Goal: Transaction & Acquisition: Purchase product/service

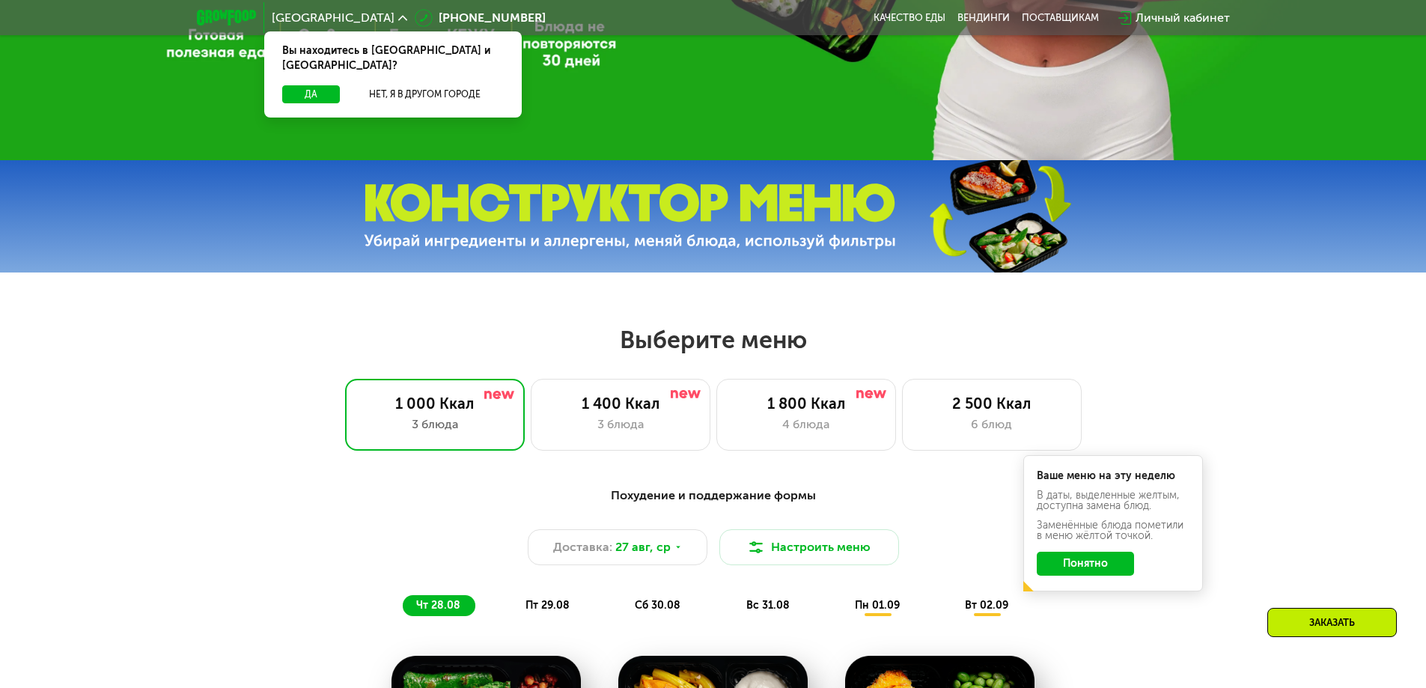
scroll to position [524, 0]
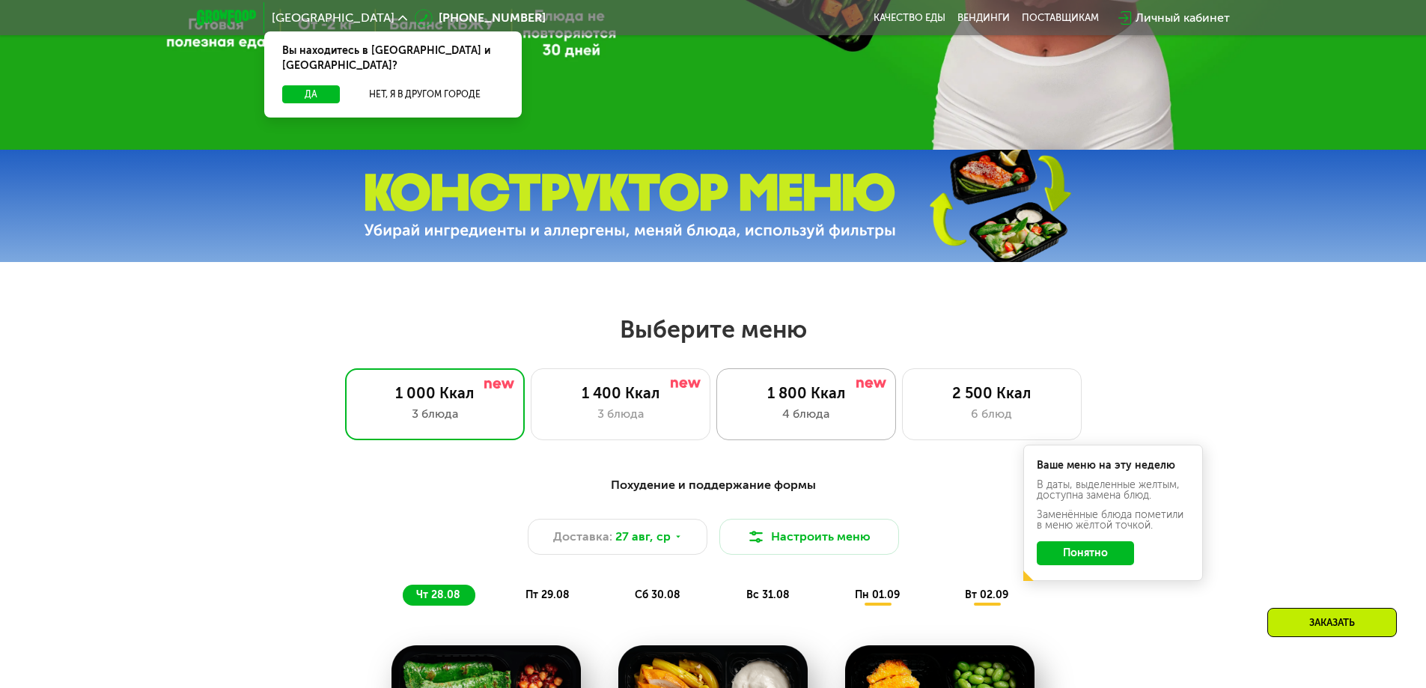
click at [821, 402] on div "1 800 Ккал" at bounding box center [806, 393] width 148 height 18
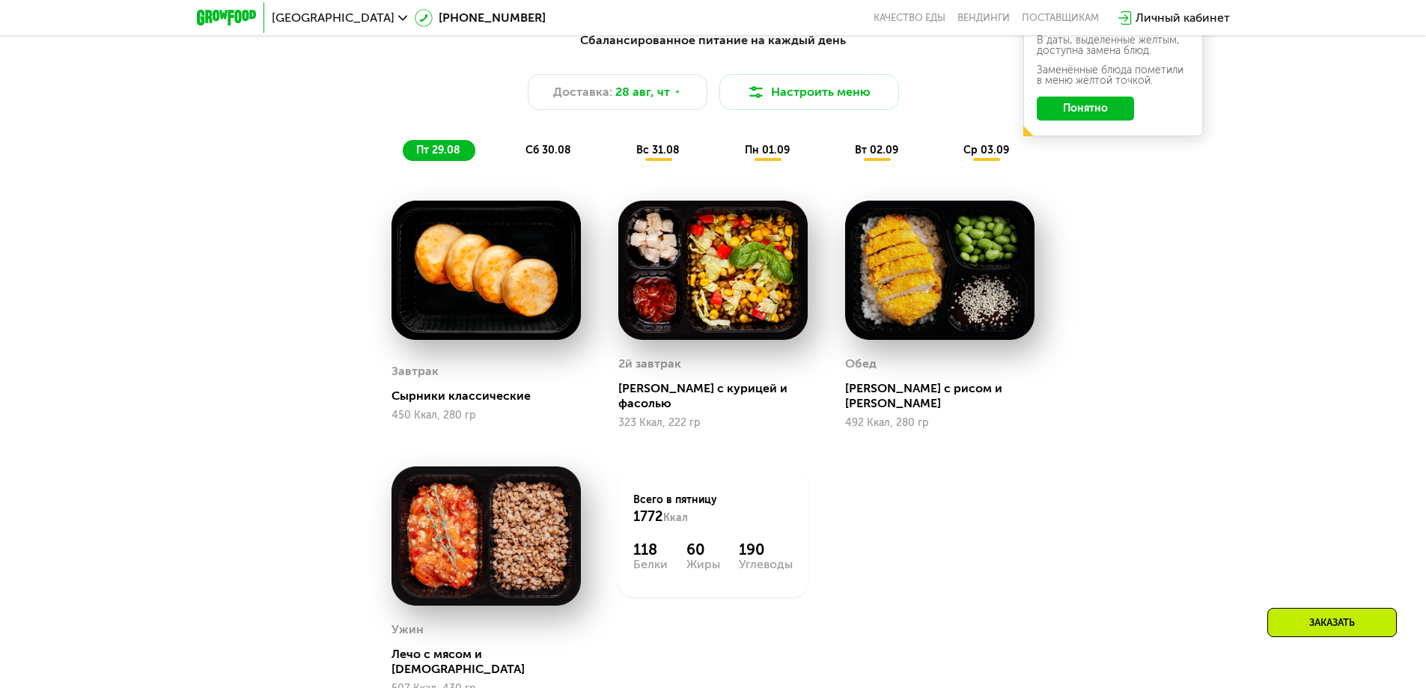
scroll to position [973, 0]
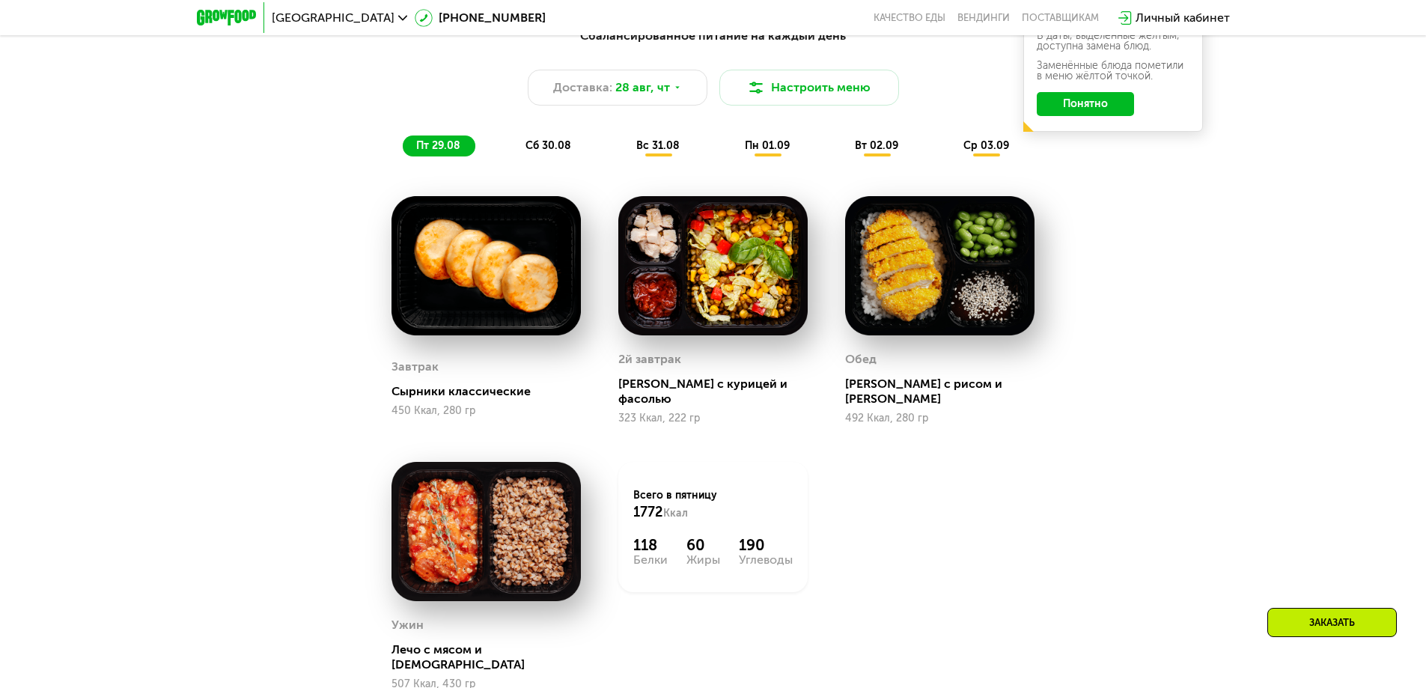
click at [537, 148] on span "сб 30.08" at bounding box center [549, 145] width 46 height 13
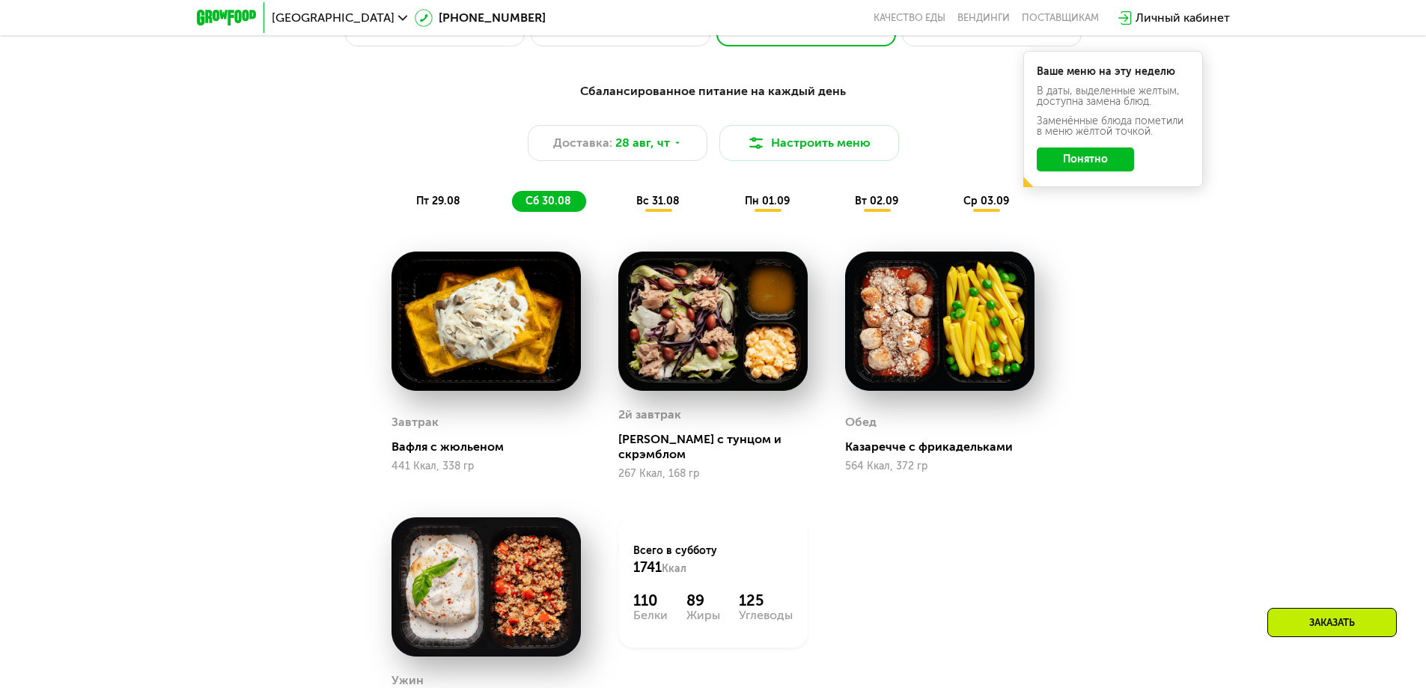
scroll to position [824, 0]
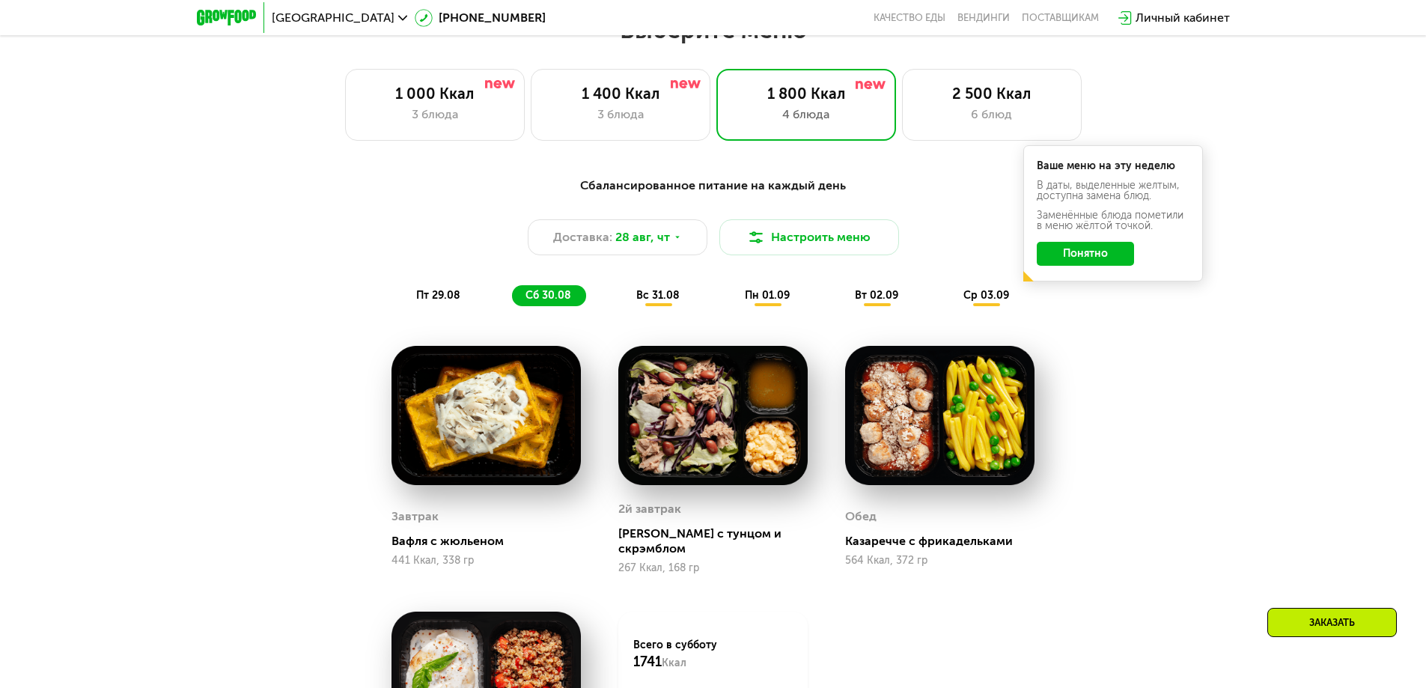
click at [1079, 260] on button "Понятно" at bounding box center [1085, 254] width 97 height 24
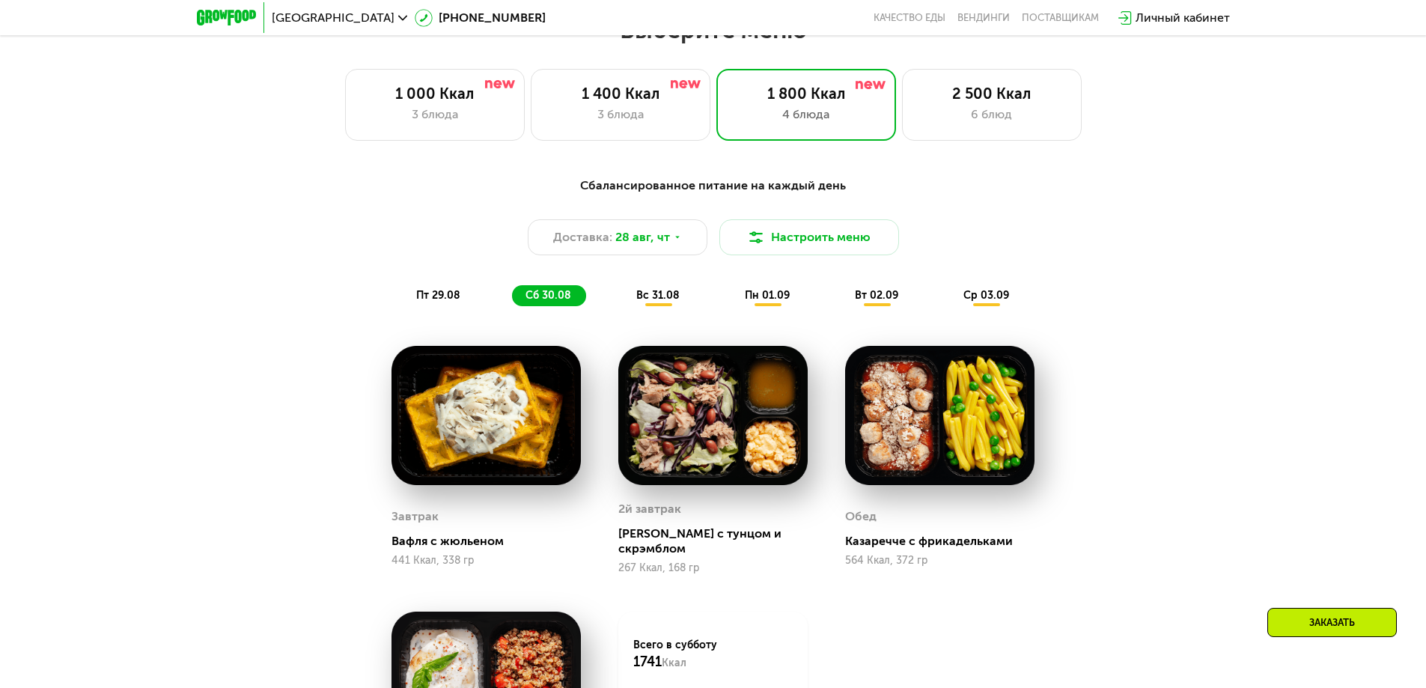
click at [652, 296] on span "вс 31.08" at bounding box center [657, 295] width 43 height 13
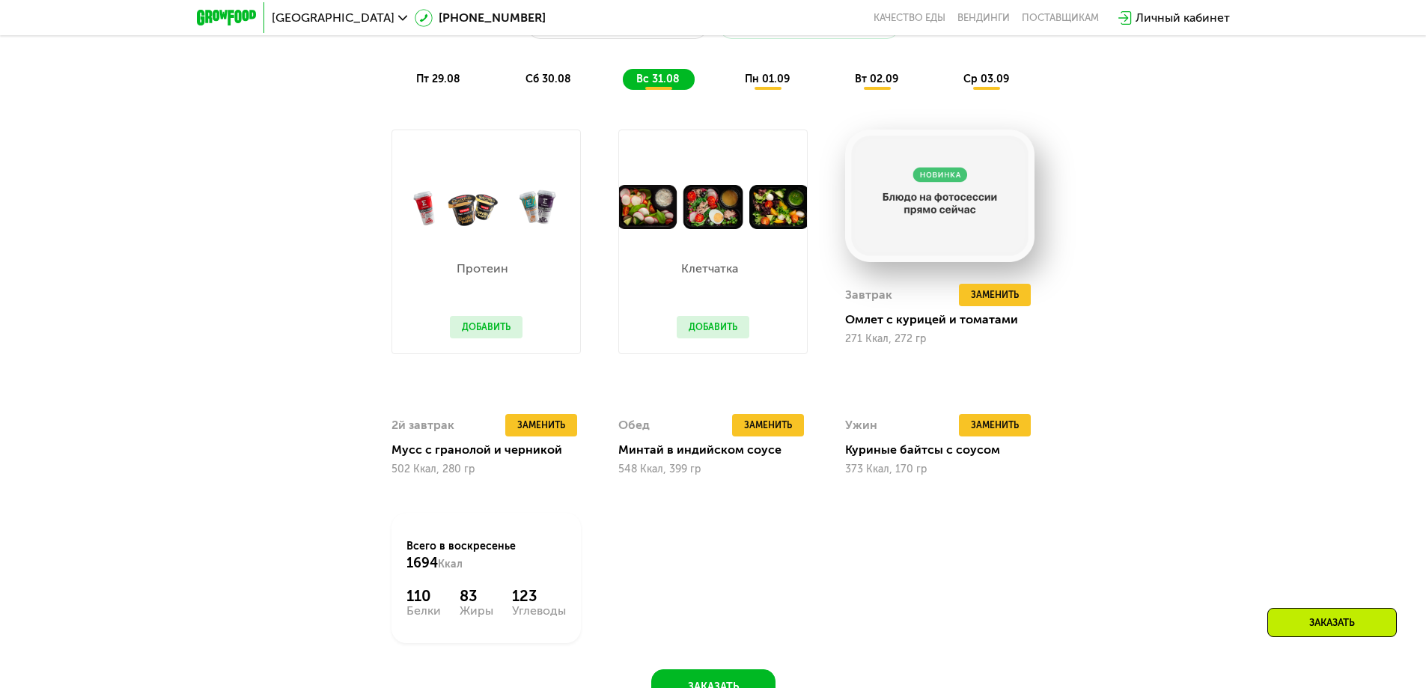
scroll to position [1048, 0]
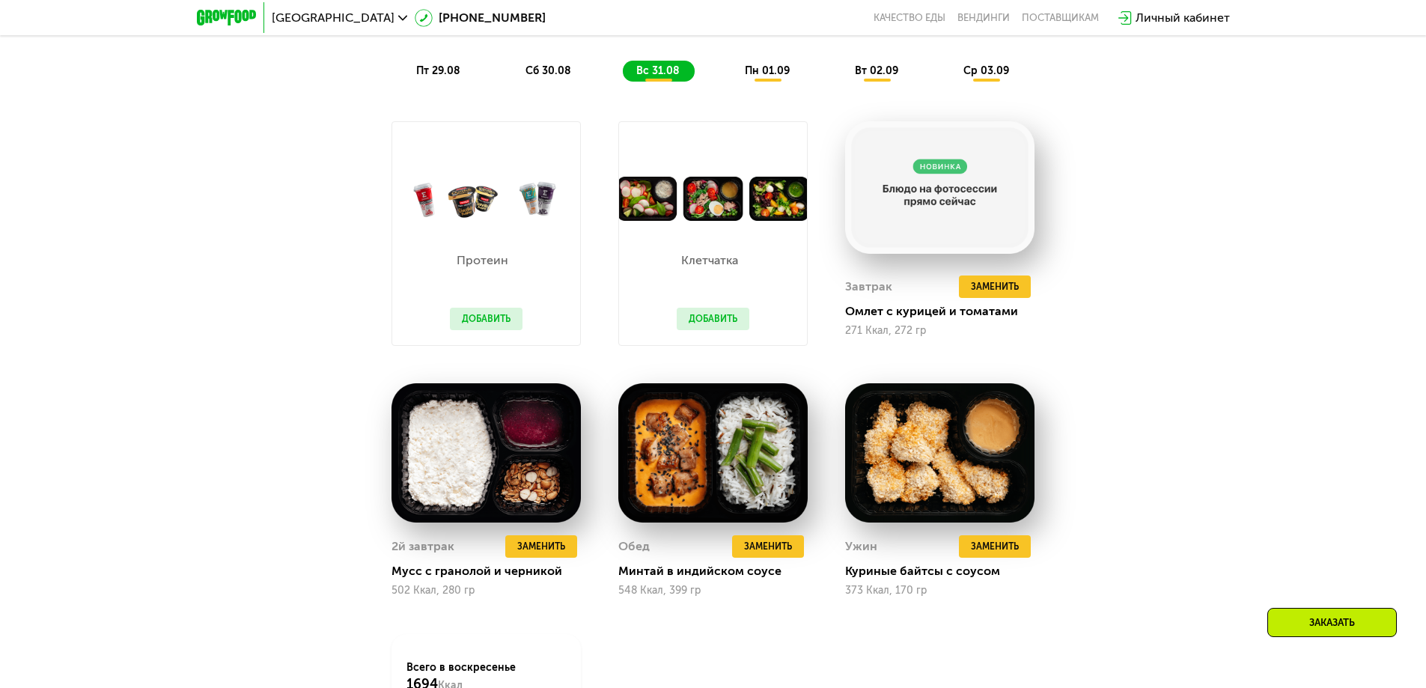
drag, startPoint x: 1178, startPoint y: 275, endPoint x: 1146, endPoint y: 264, distance: 33.9
click at [1178, 275] on div "Сбалансированное питание на каждый день Доставка: [DATE] Настроить меню пт 29.0…" at bounding box center [713, 397] width 1426 height 933
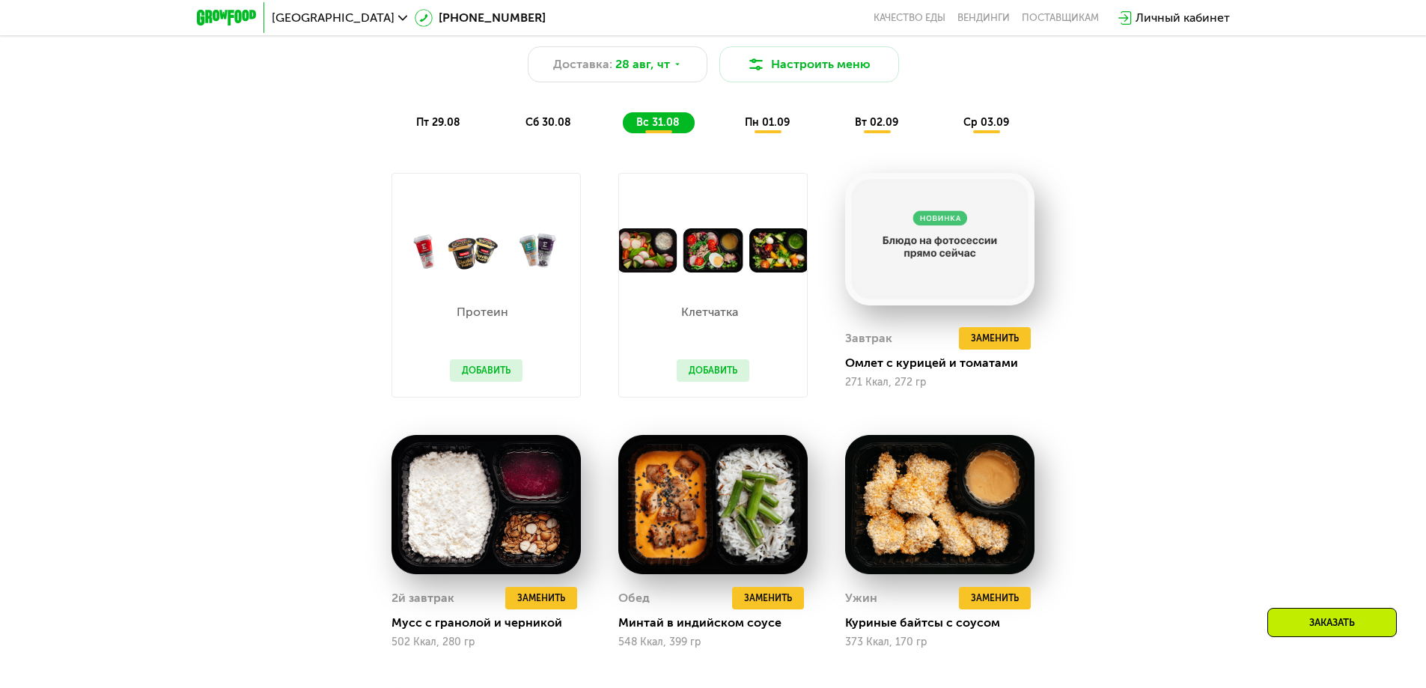
scroll to position [898, 0]
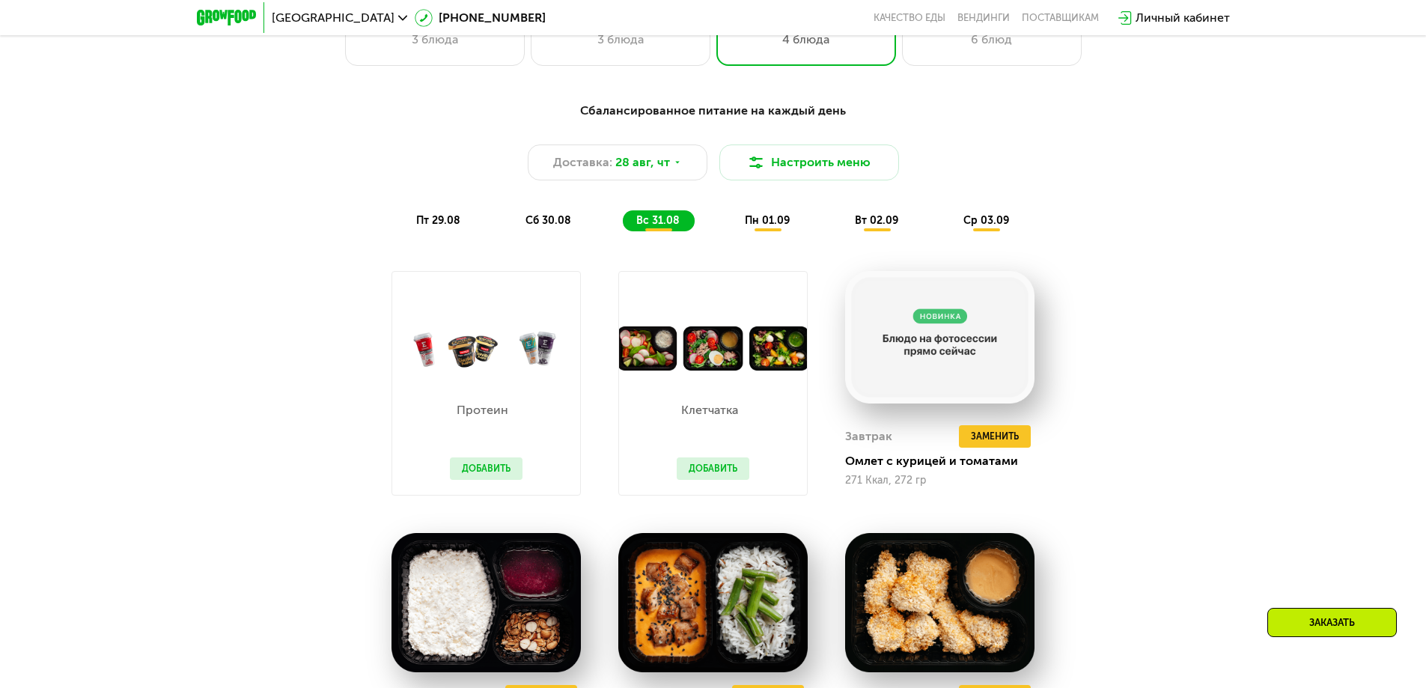
click at [780, 227] on span "пн 01.09" at bounding box center [767, 220] width 45 height 13
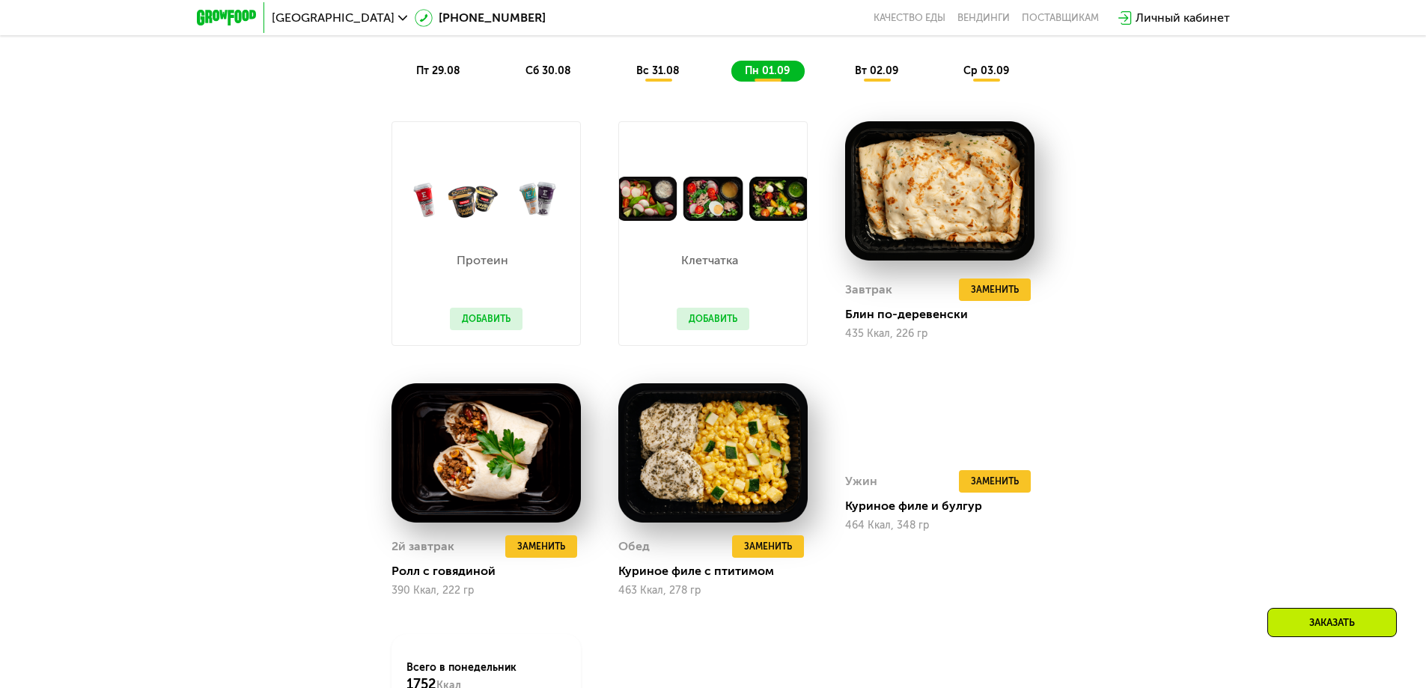
scroll to position [973, 0]
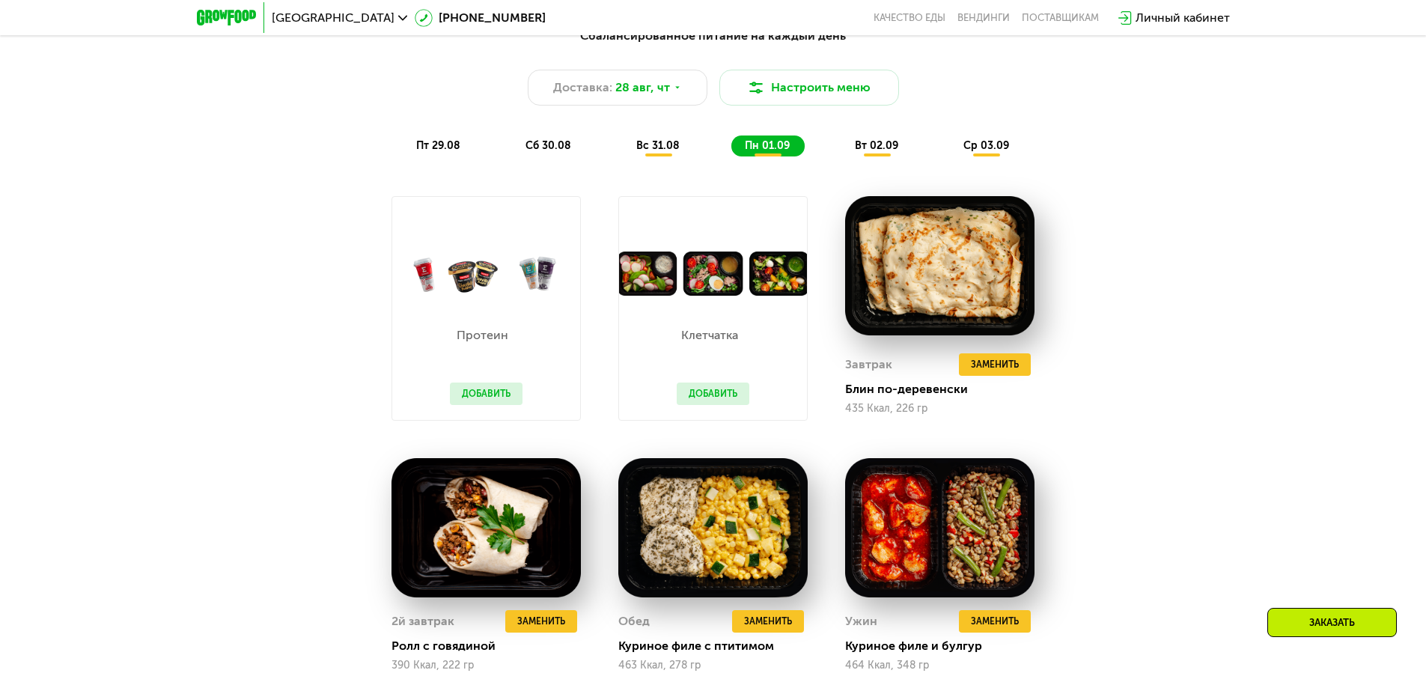
click at [886, 149] on span "вт 02.09" at bounding box center [876, 145] width 43 height 13
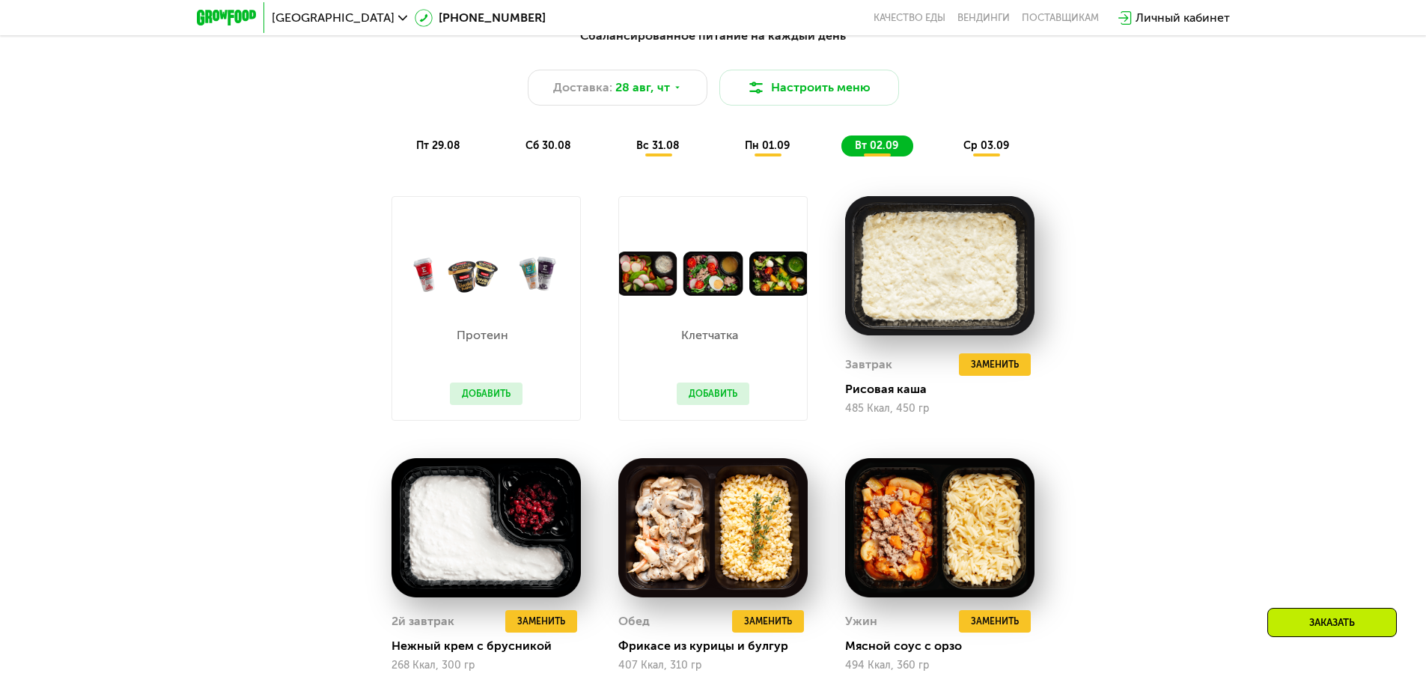
click at [1002, 152] on span "ср 03.09" at bounding box center [987, 145] width 46 height 13
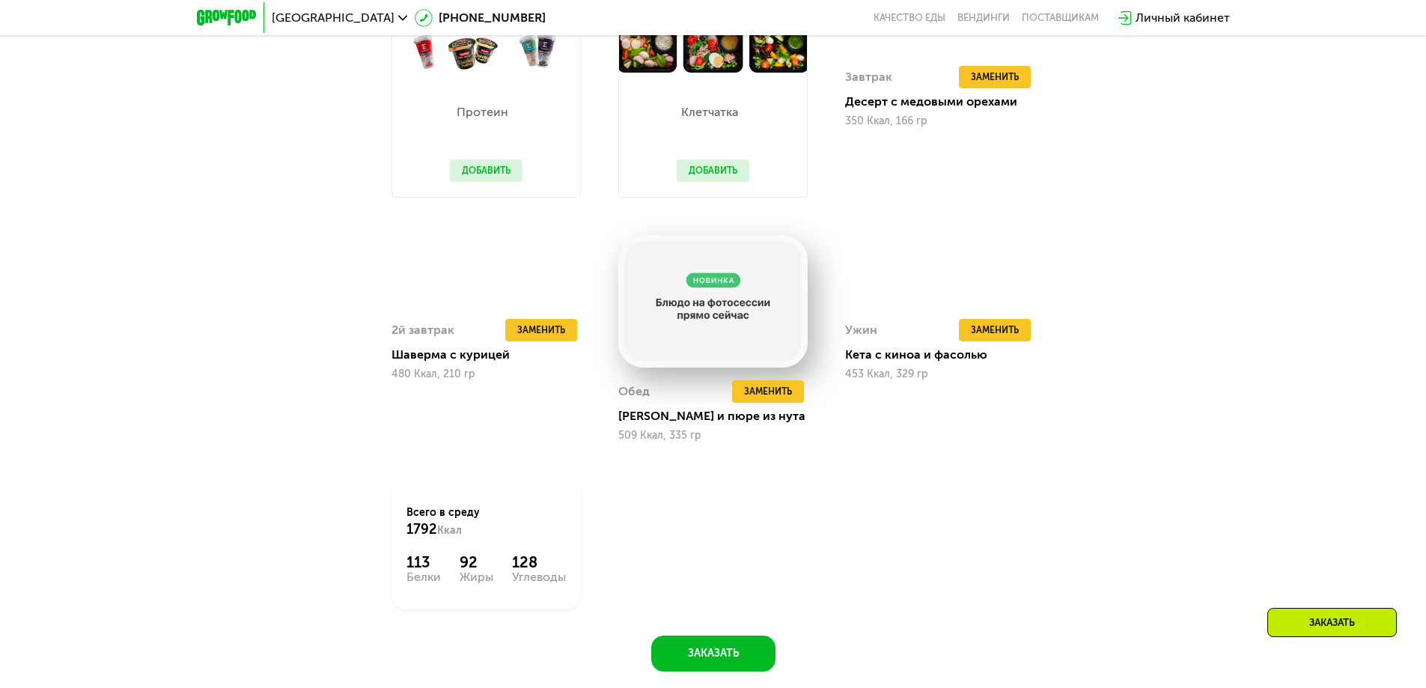
scroll to position [1198, 0]
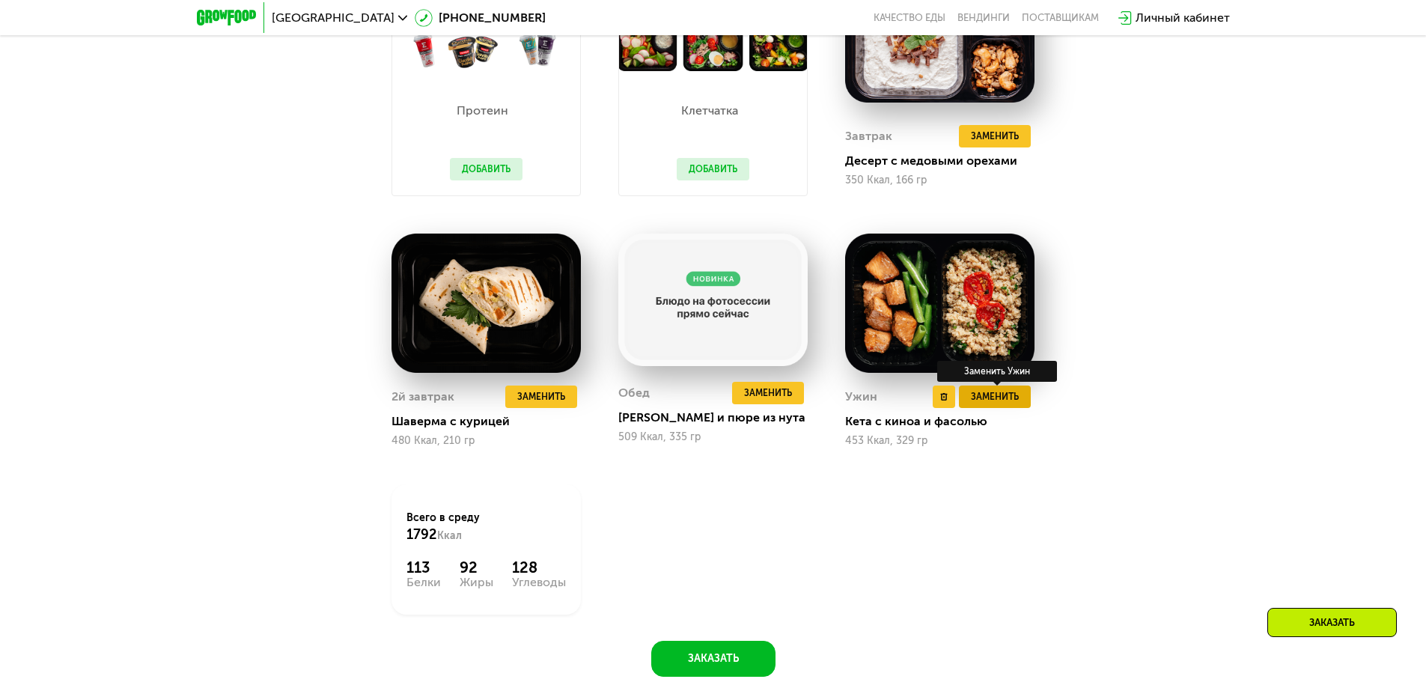
click at [974, 402] on span "Заменить" at bounding box center [995, 396] width 48 height 15
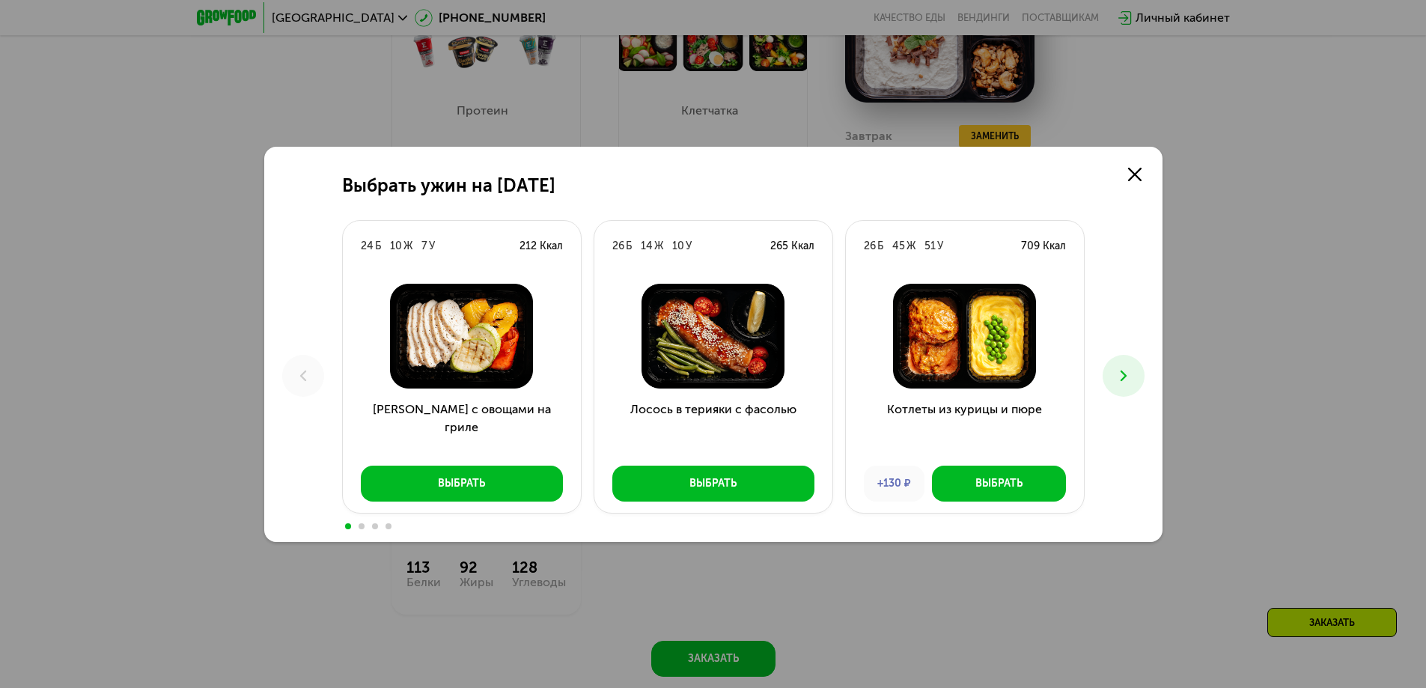
click at [1119, 379] on icon at bounding box center [1124, 376] width 18 height 18
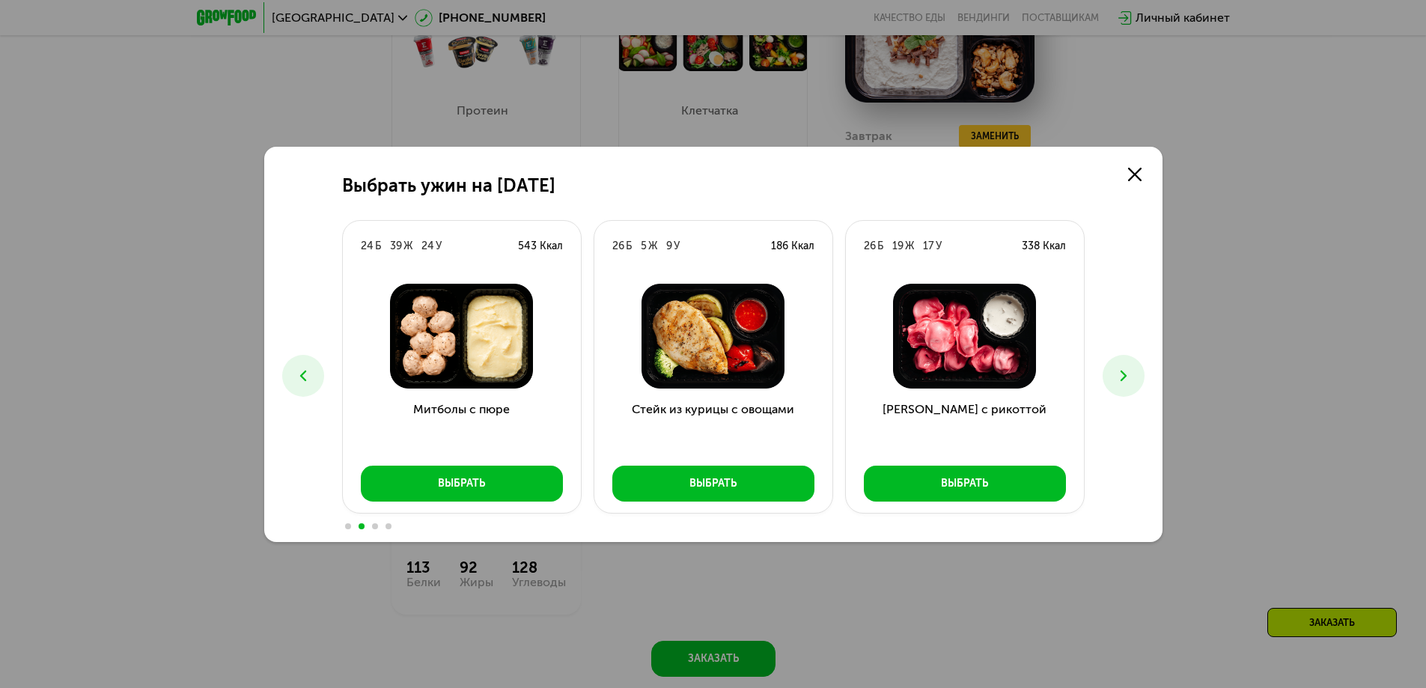
click at [1119, 379] on icon at bounding box center [1124, 376] width 18 height 18
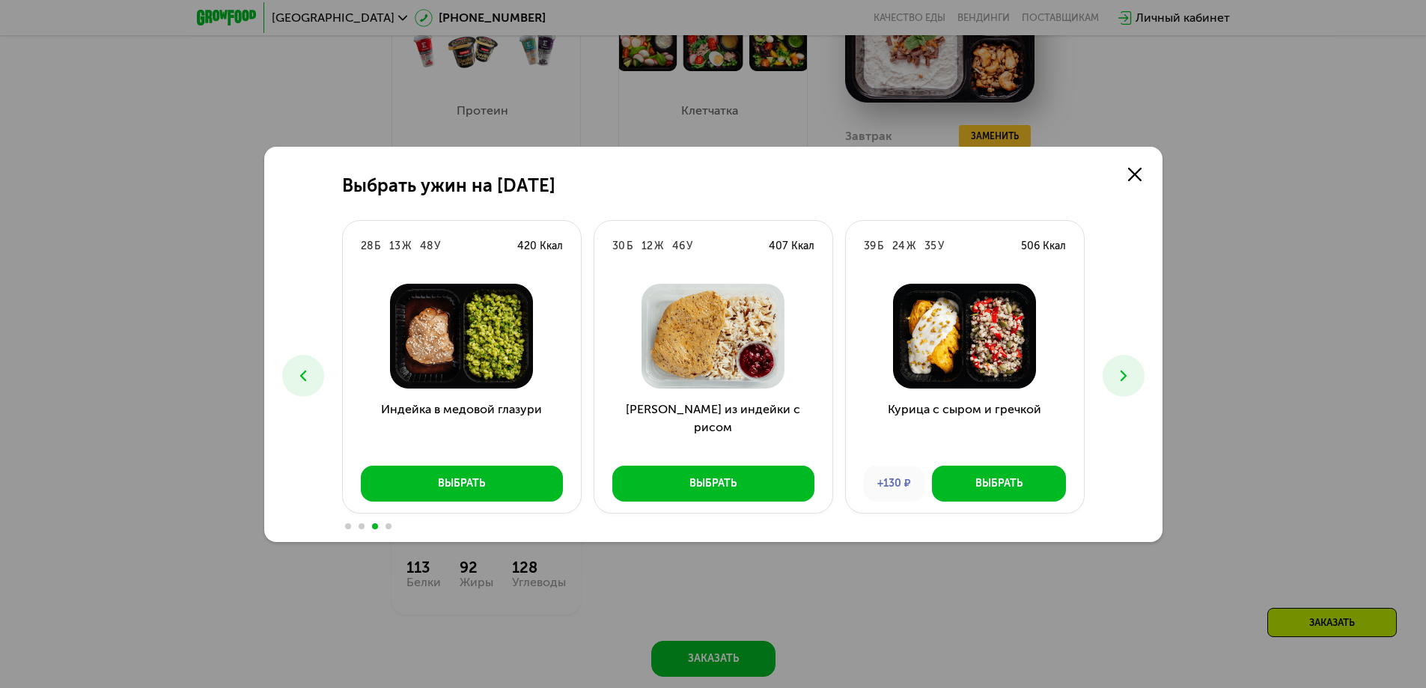
click at [1119, 379] on icon at bounding box center [1124, 376] width 18 height 18
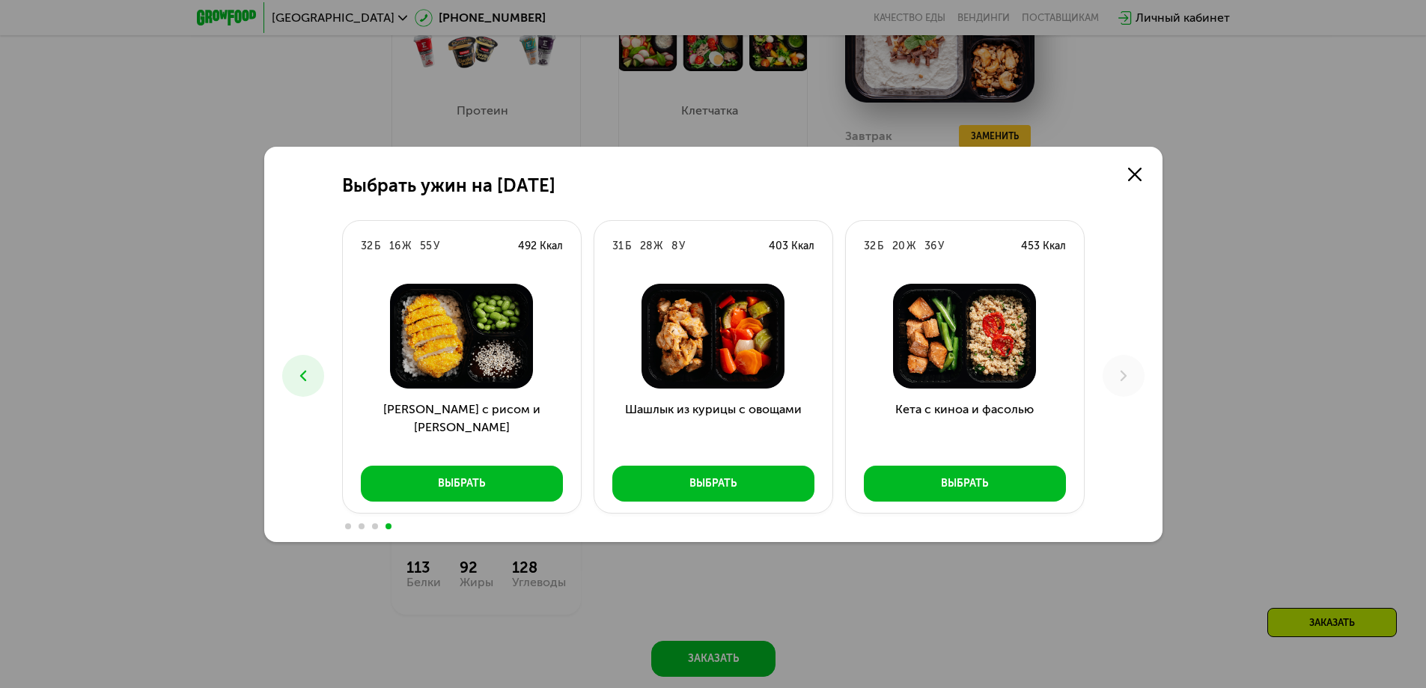
click at [1273, 329] on div "Выбрать ужин на [DATE] Б 10 Ж 7 У 212 Ккал Курица с овощами на гриле Выбрать 26…" at bounding box center [713, 344] width 1426 height 688
click at [1131, 171] on use at bounding box center [1134, 174] width 13 height 13
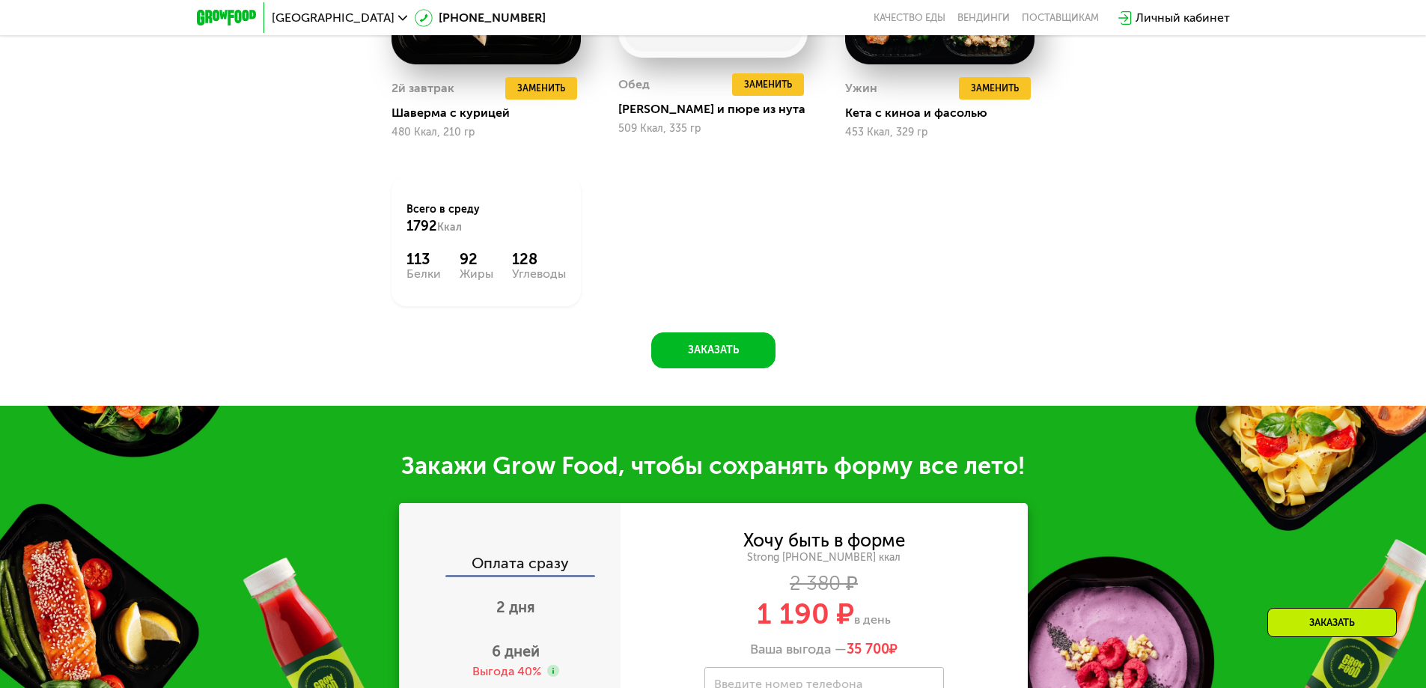
scroll to position [1722, 0]
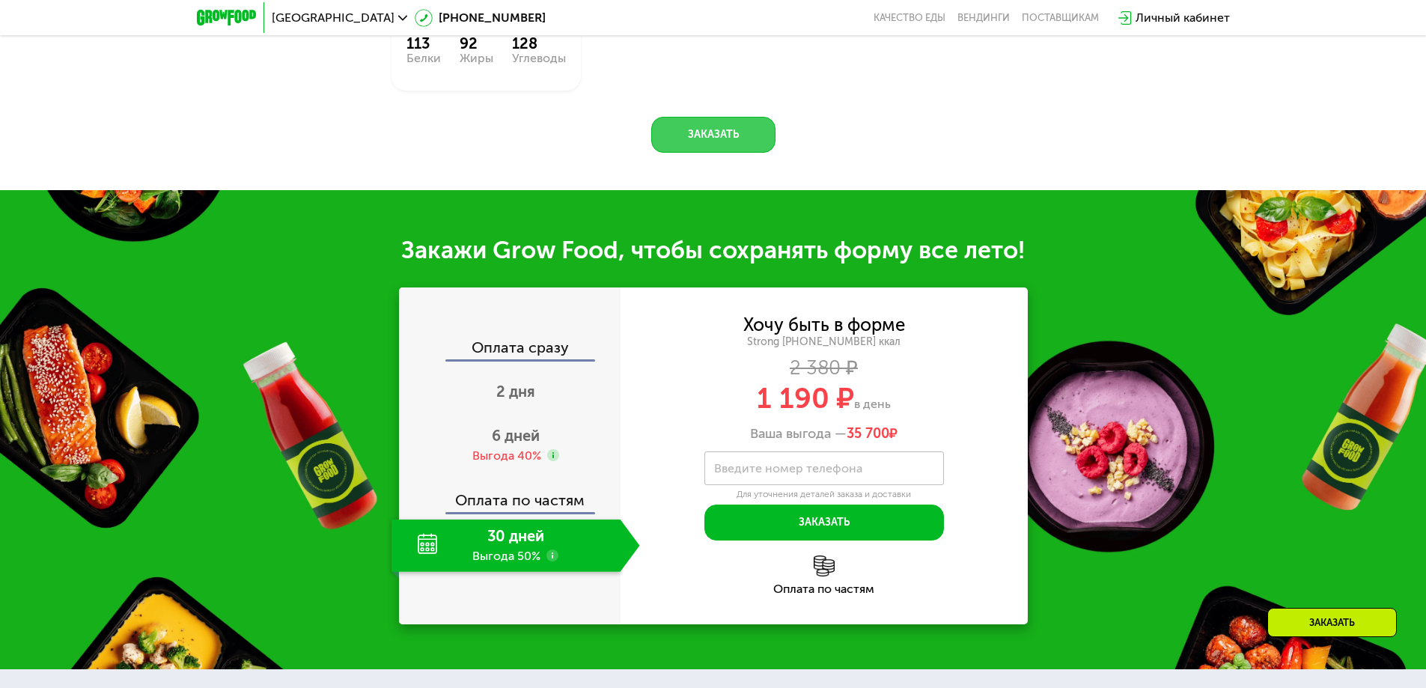
click at [736, 141] on button "Заказать" at bounding box center [713, 135] width 124 height 36
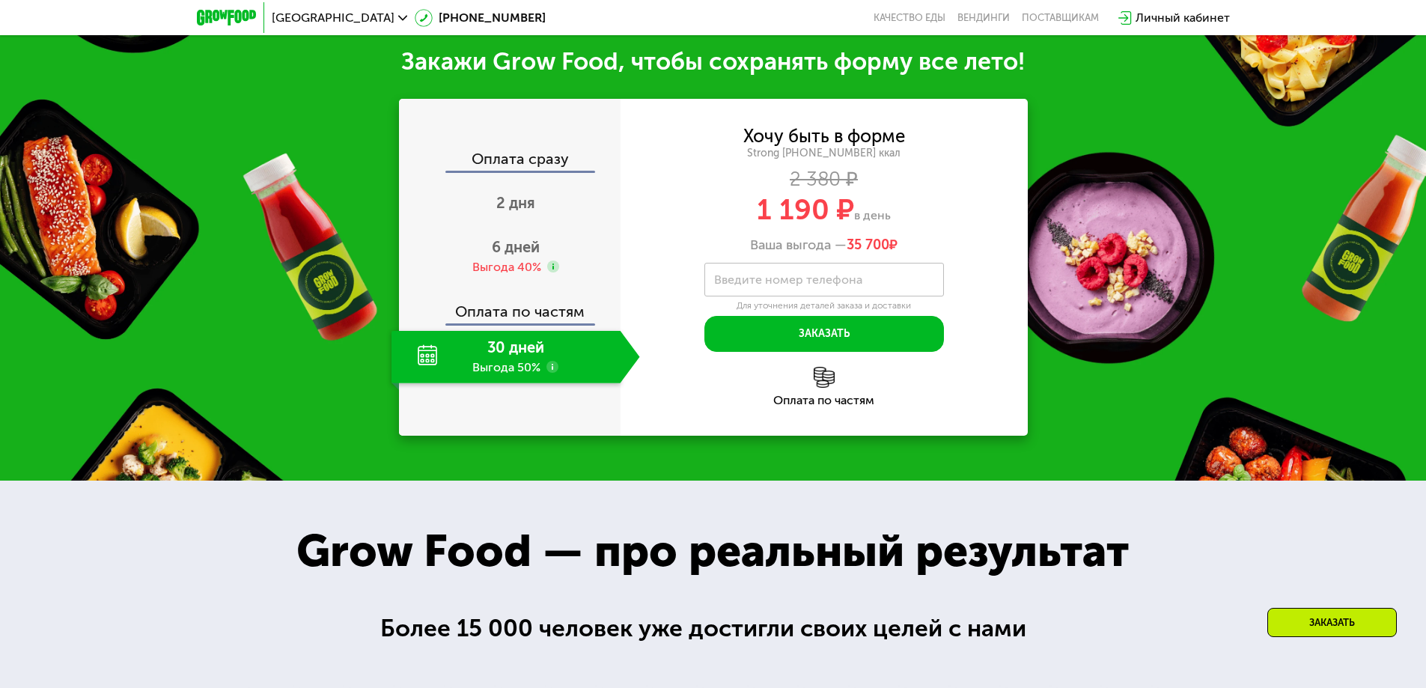
scroll to position [1917, 0]
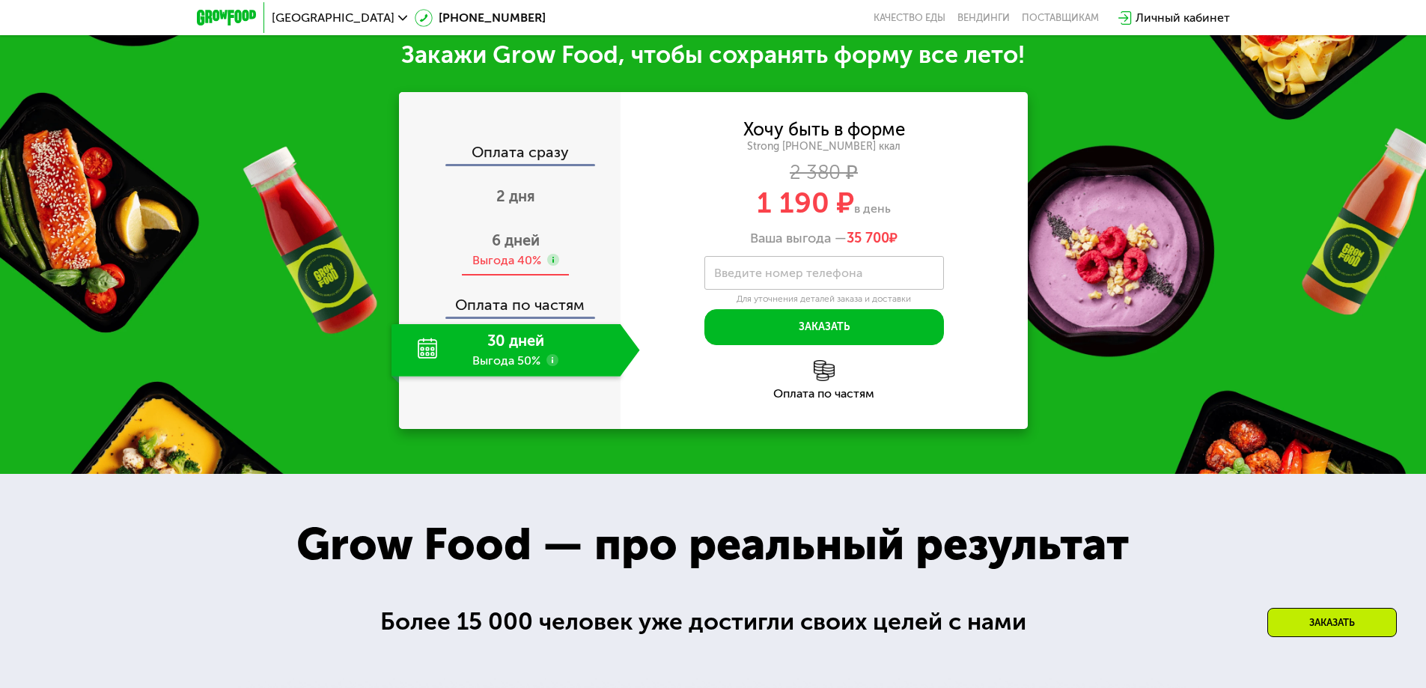
click at [492, 246] on span "6 дней" at bounding box center [516, 240] width 48 height 18
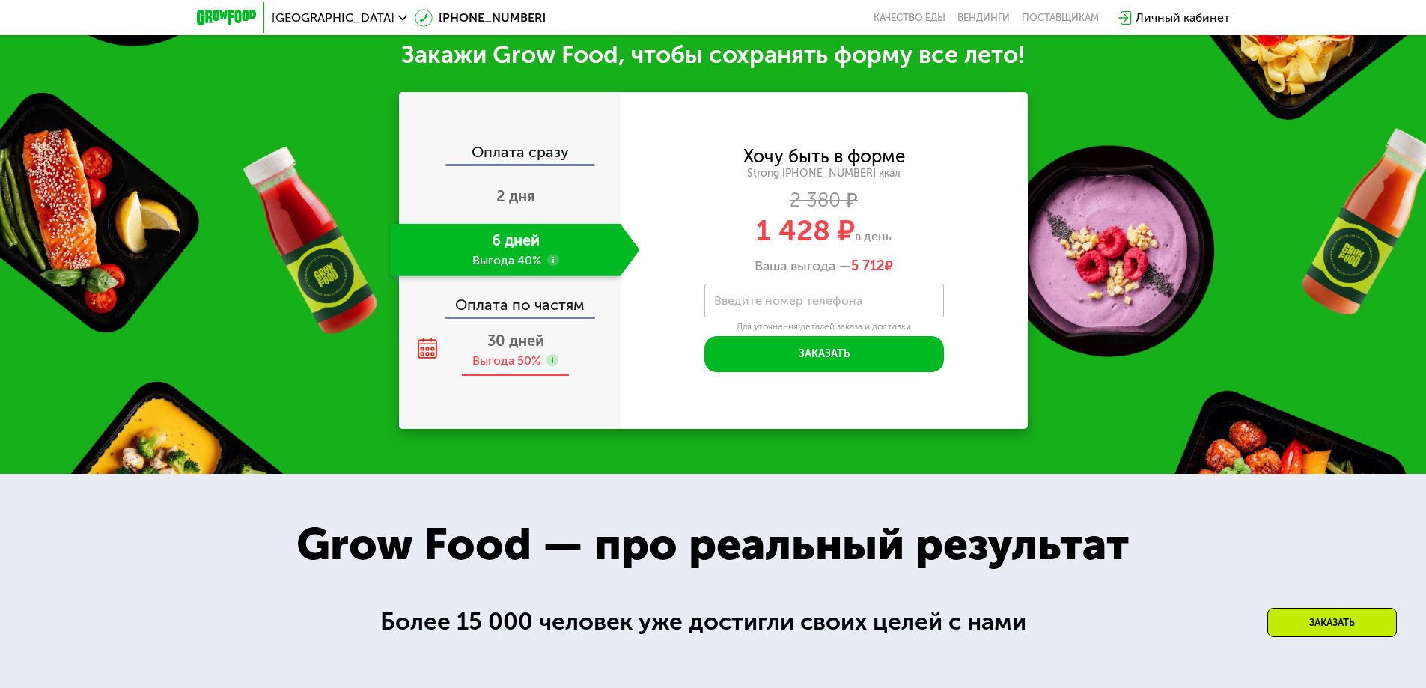
click at [509, 350] on span "30 дней" at bounding box center [515, 341] width 57 height 18
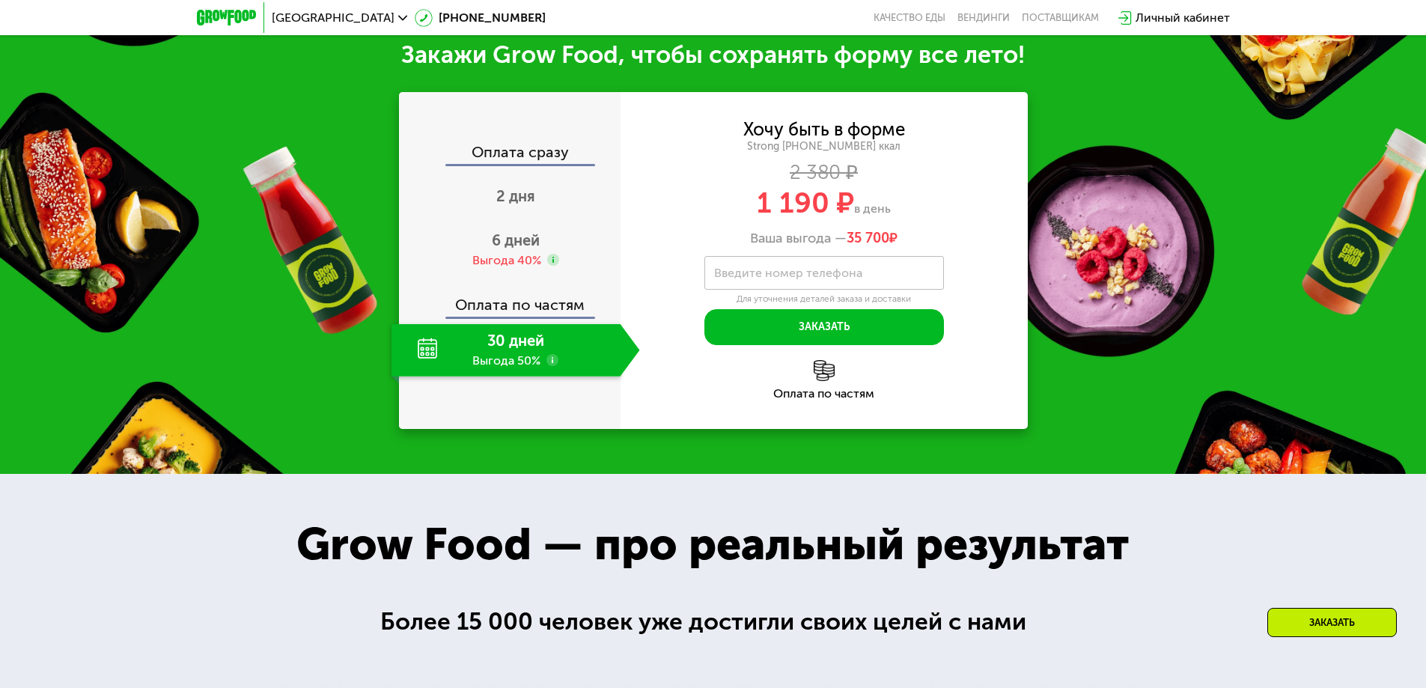
click at [687, 421] on div "Хочу быть в форме Strong [PHONE_NUMBER] ккал 2 380 ₽ 1 190 ₽ в день Ваша выгода…" at bounding box center [824, 260] width 407 height 337
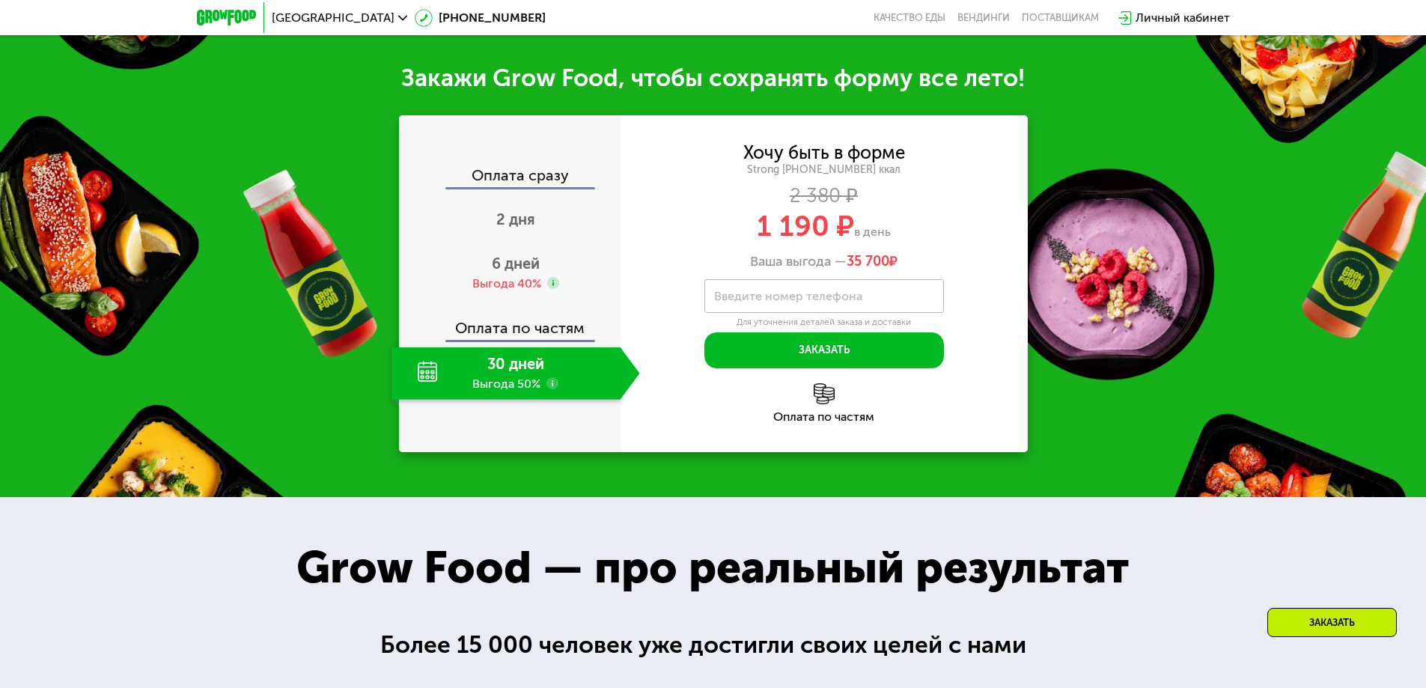
scroll to position [1842, 0]
